Goal: Book appointment/travel/reservation

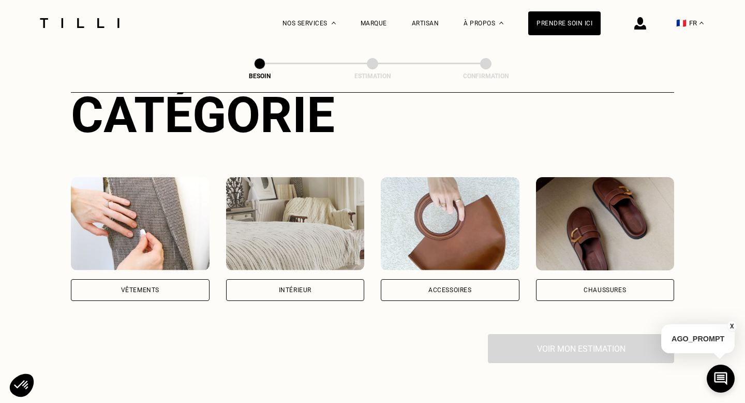
scroll to position [171, 0]
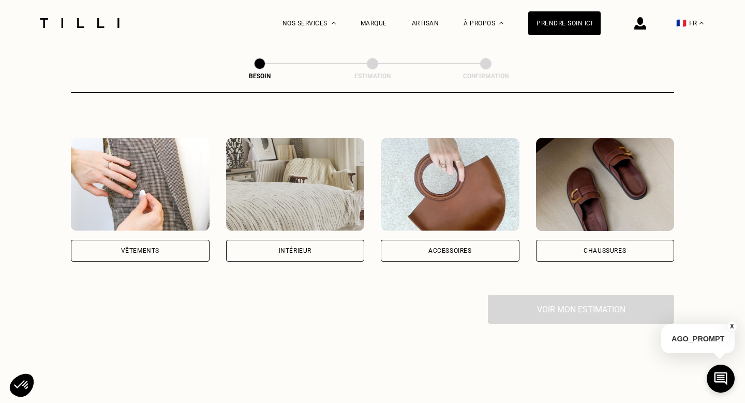
click at [156, 243] on div "Vêtements" at bounding box center [140, 251] width 139 height 22
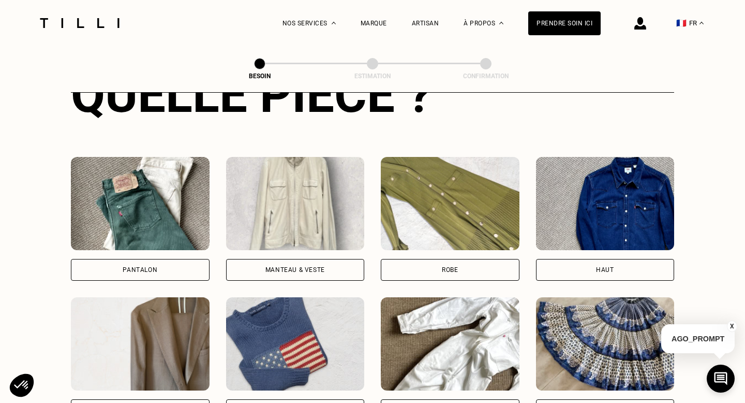
scroll to position [432, 0]
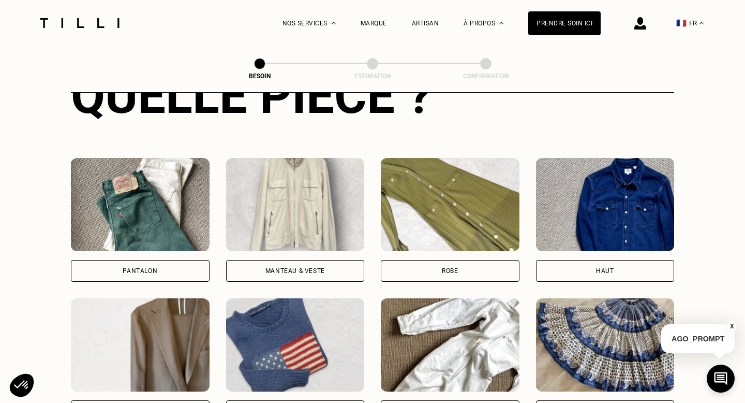
click at [151, 268] on div "Pantalon" at bounding box center [140, 271] width 35 height 6
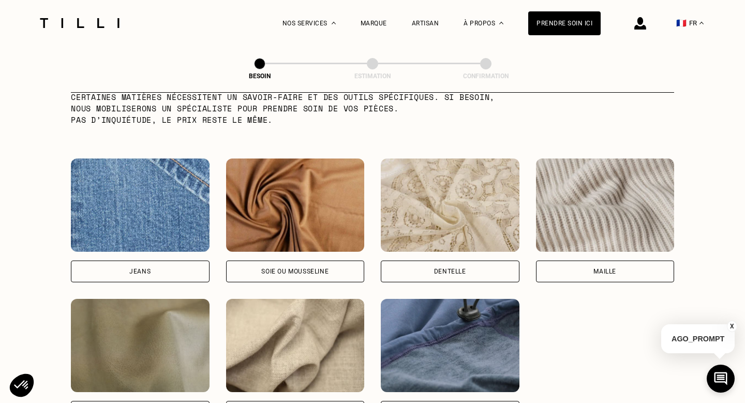
scroll to position [1059, 0]
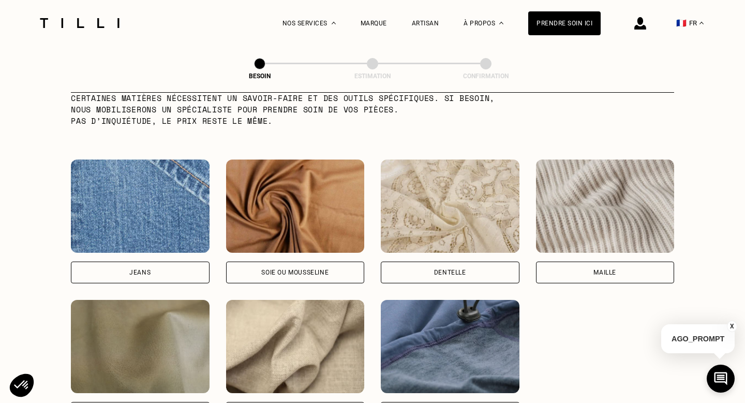
click at [152, 261] on div "Jeans" at bounding box center [140, 272] width 139 height 22
select select "FR"
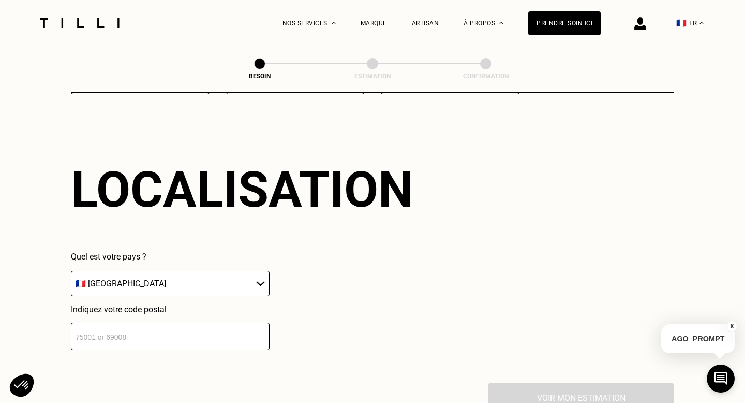
scroll to position [1438, 0]
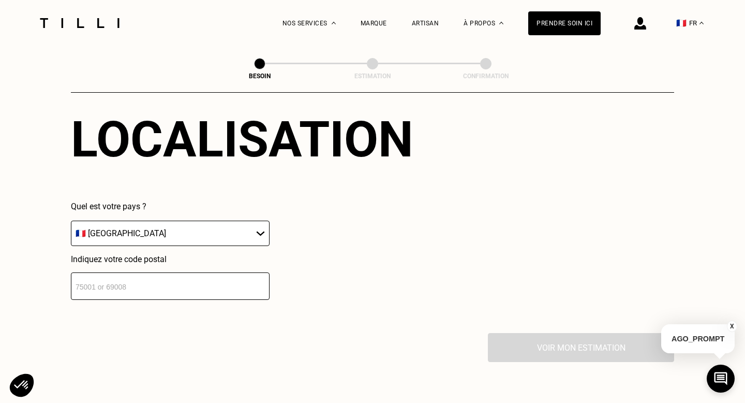
click at [152, 272] on input "number" at bounding box center [170, 285] width 199 height 27
type input "31570"
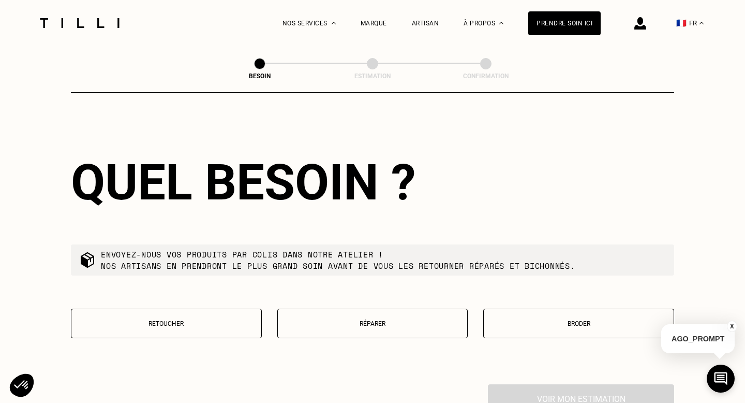
scroll to position [1687, 0]
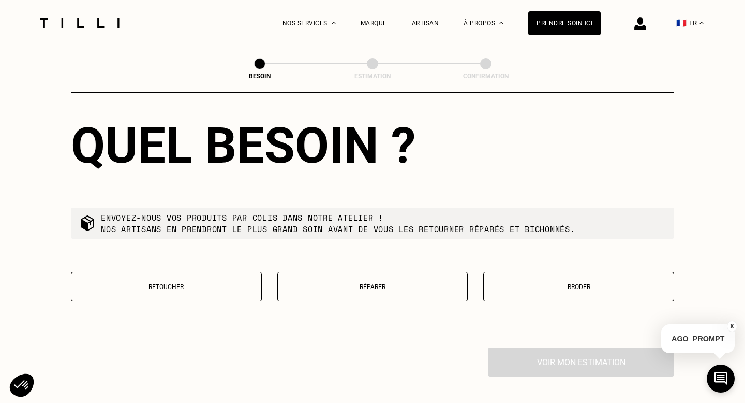
click at [214, 283] on p "Retoucher" at bounding box center [167, 286] width 180 height 7
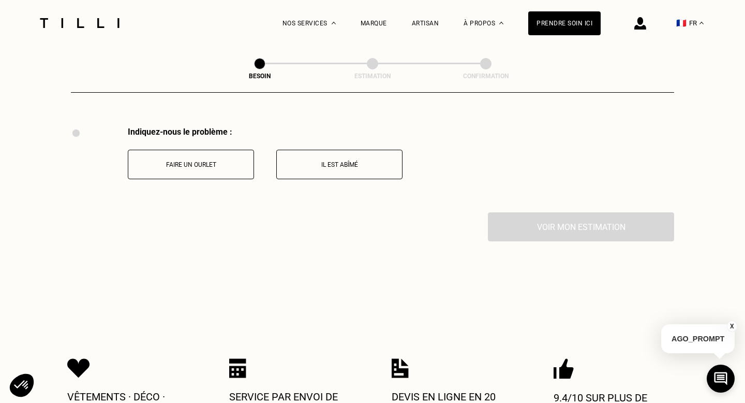
scroll to position [1908, 0]
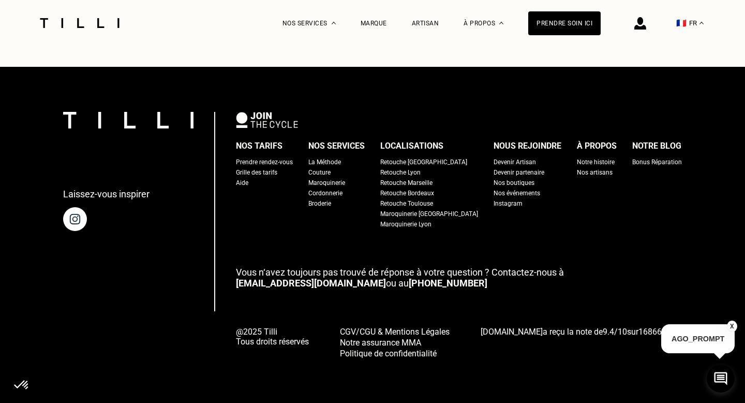
scroll to position [2975, 0]
